Goal: Obtain resource: Obtain resource

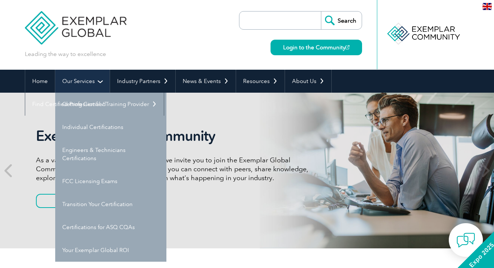
click at [92, 79] on link "Our Services" at bounding box center [82, 81] width 55 height 23
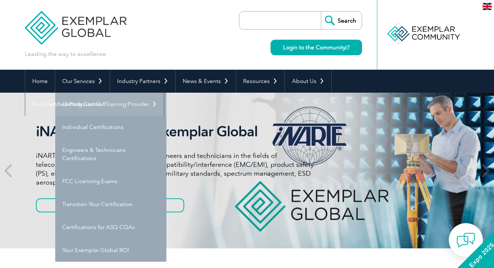
click at [95, 106] on link "Getting Certified" at bounding box center [110, 104] width 111 height 23
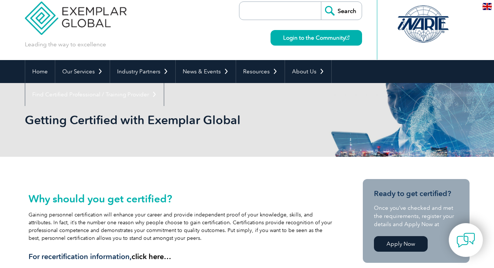
scroll to position [6, 0]
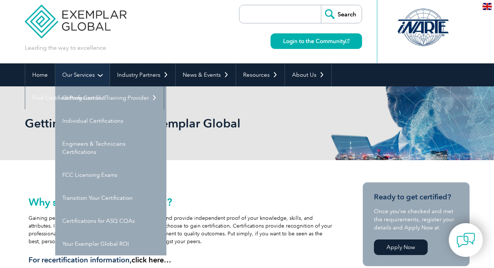
click at [90, 77] on link "Our Services" at bounding box center [82, 74] width 55 height 23
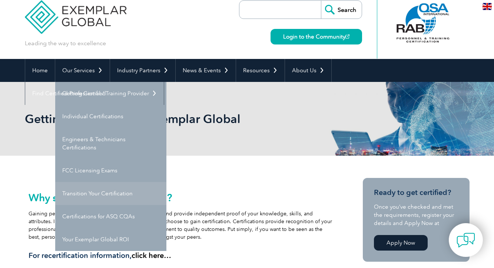
scroll to position [12, 0]
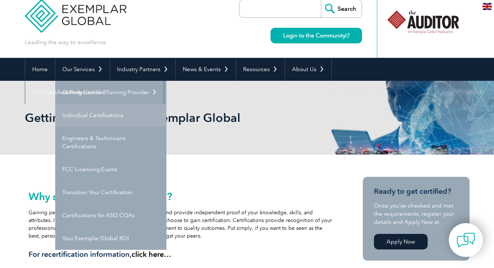
click at [107, 116] on link "Individual Certifications" at bounding box center [110, 115] width 111 height 23
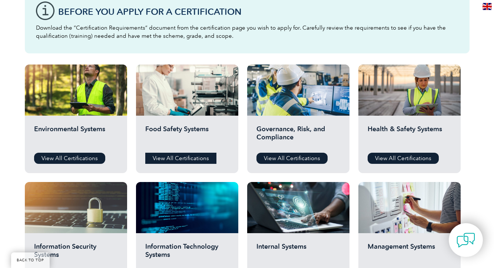
scroll to position [222, 0]
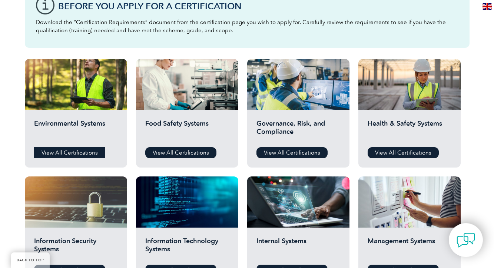
click at [86, 152] on link "View All Certifications" at bounding box center [69, 152] width 71 height 11
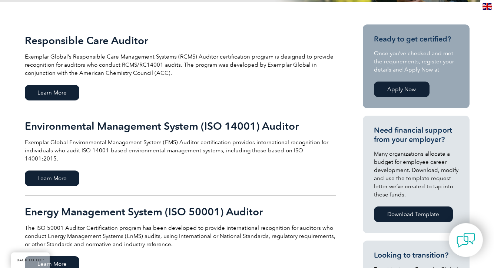
scroll to position [165, 0]
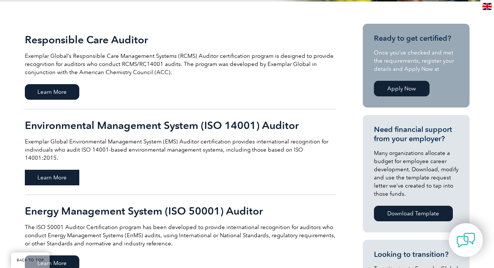
click at [67, 170] on span "Learn More" at bounding box center [52, 178] width 55 height 16
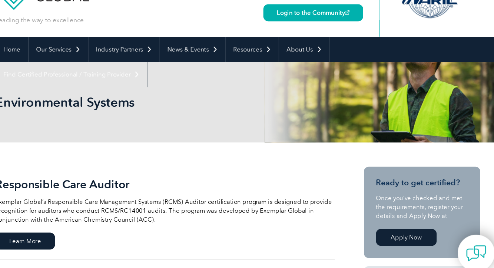
scroll to position [30, 0]
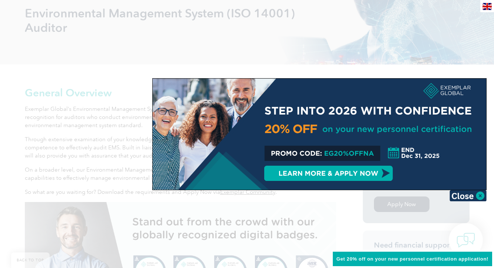
scroll to position [125, 0]
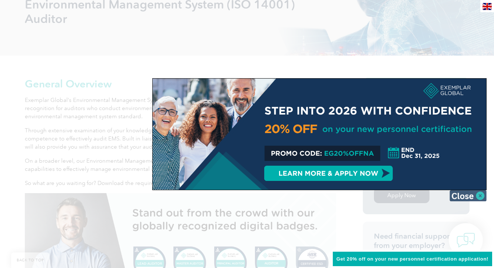
click at [481, 193] on img at bounding box center [468, 195] width 37 height 11
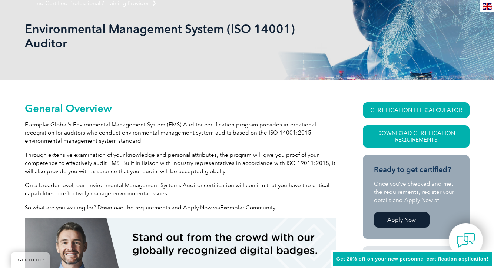
scroll to position [101, 0]
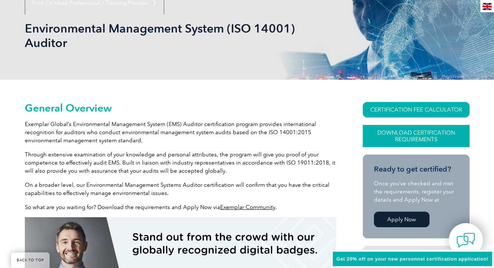
click at [415, 133] on link "Download Certification Requirements" at bounding box center [416, 136] width 107 height 22
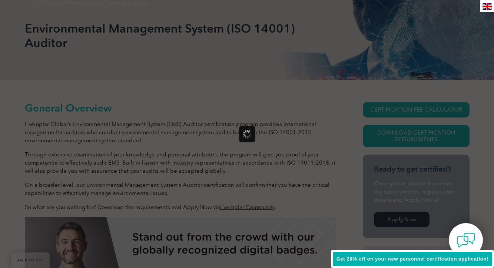
scroll to position [0, 0]
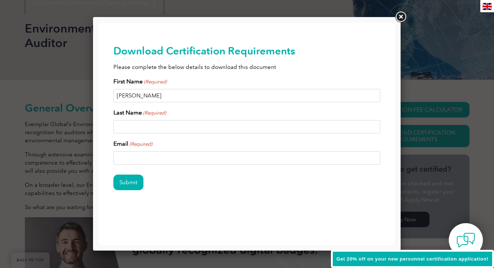
type input "[PERSON_NAME]"
click at [181, 119] on div "Last Name (Required)" at bounding box center [246, 120] width 267 height 25
type input "[PERSON_NAME]"
click at [254, 173] on div "Submit" at bounding box center [246, 183] width 267 height 32
type input "[EMAIL_ADDRESS][DOMAIN_NAME]"
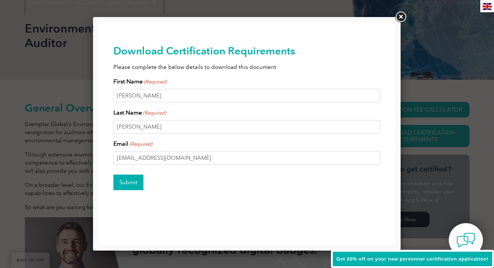
click at [126, 185] on input "Submit" at bounding box center [128, 183] width 30 height 16
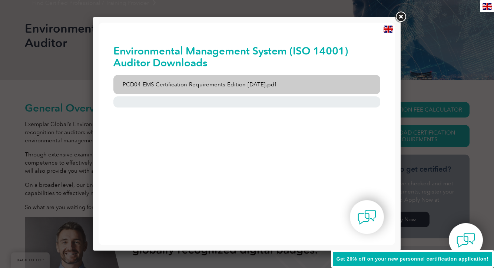
click at [184, 84] on link "PCD04-EMS-Certification-Requirements-Edition-[DATE].pdf" at bounding box center [246, 84] width 267 height 19
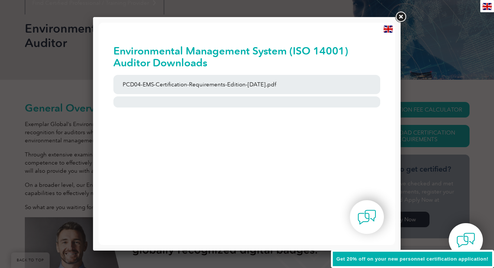
click at [400, 19] on link at bounding box center [400, 16] width 13 height 13
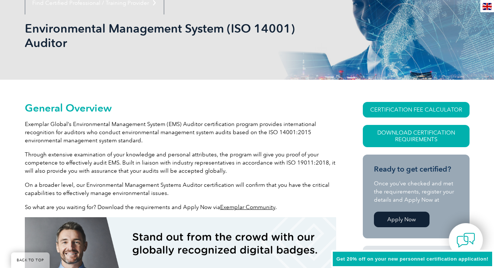
click at [280, 53] on div "Environmental Management System (ISO 14001) Auditor" at bounding box center [247, 35] width 445 height 88
